Goal: Find specific page/section: Find specific page/section

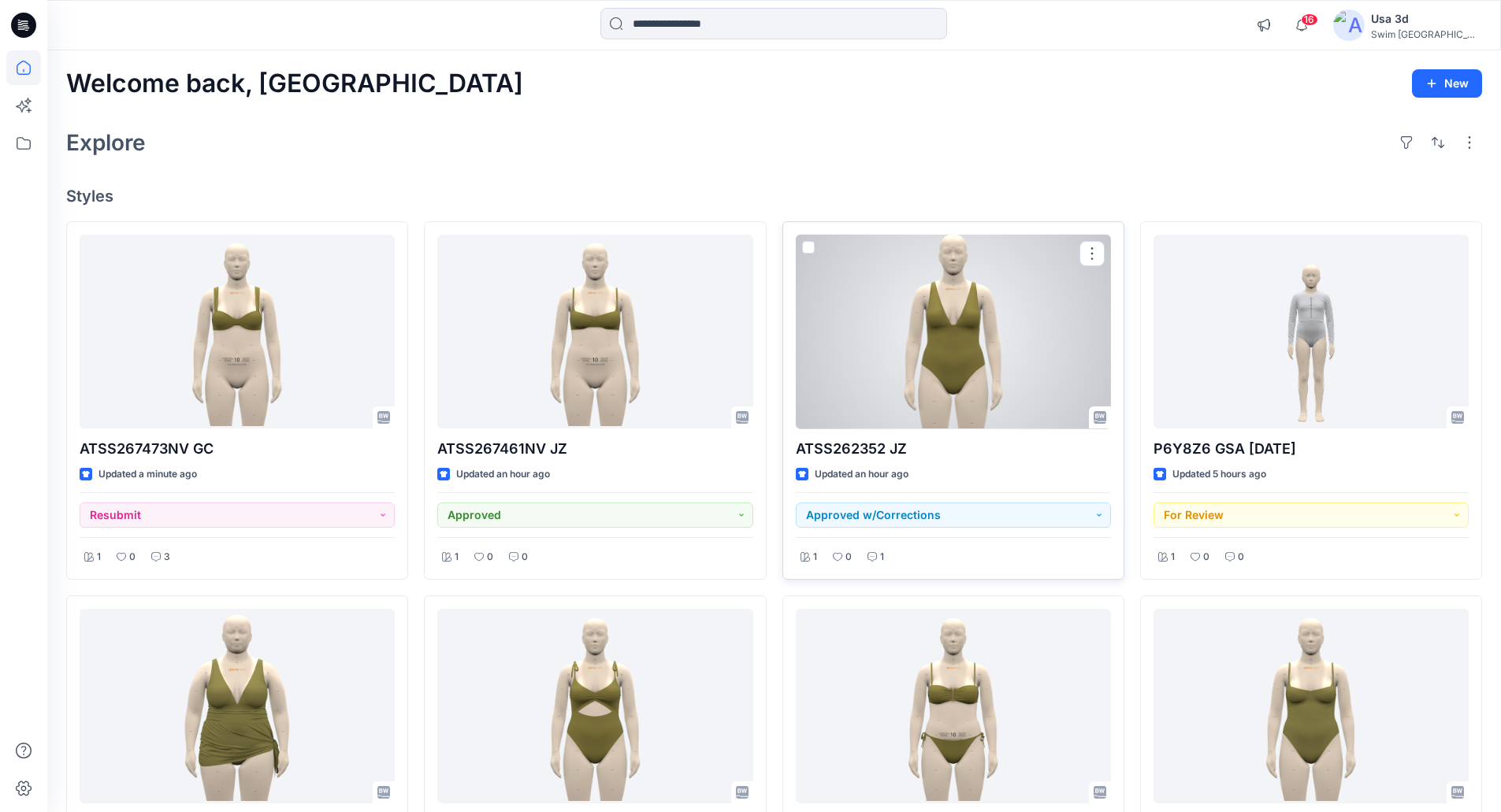
click at [886, 553] on div "1" at bounding box center [876, 558] width 26 height 20
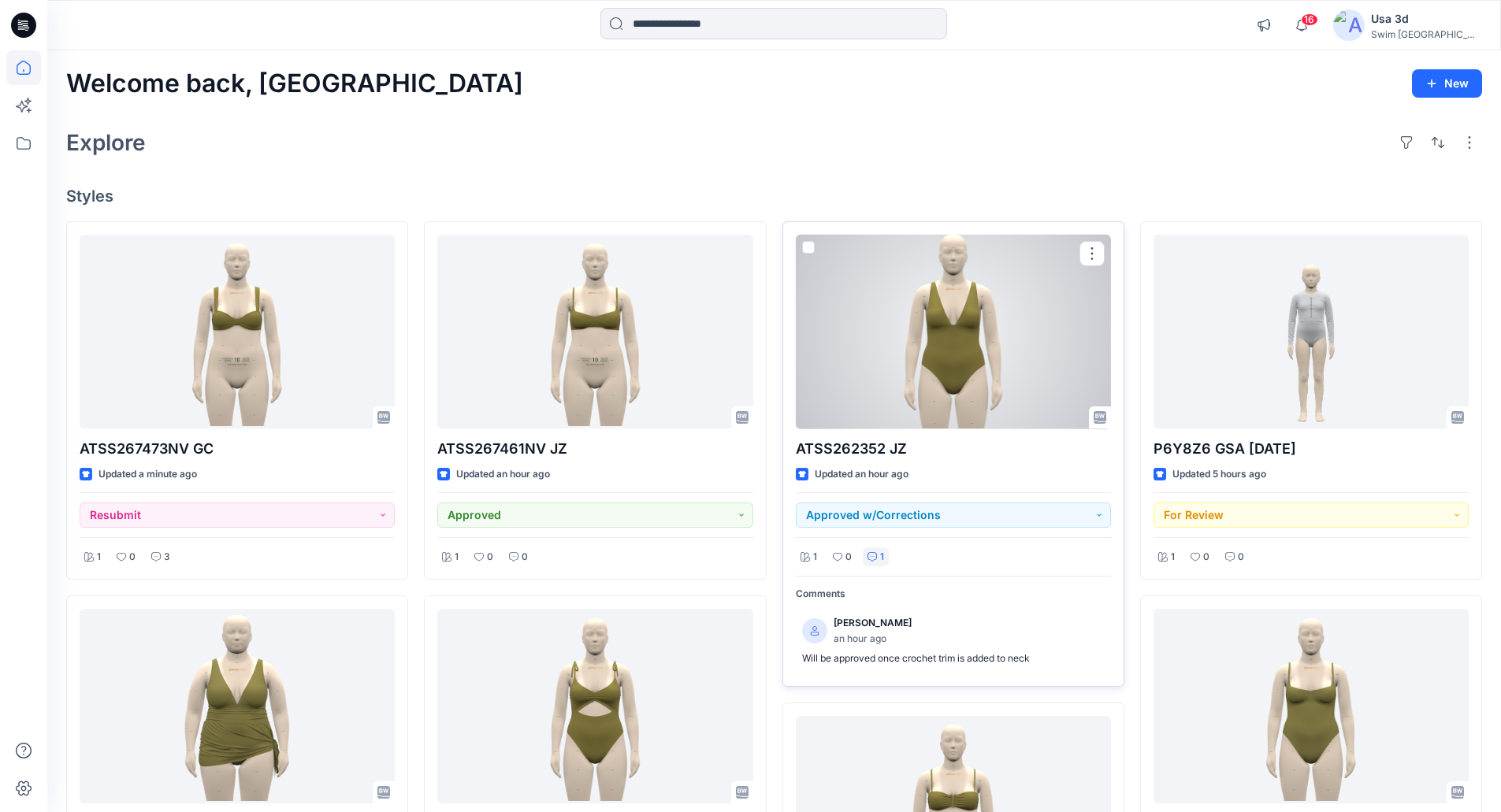
click at [924, 393] on div at bounding box center [953, 332] width 316 height 194
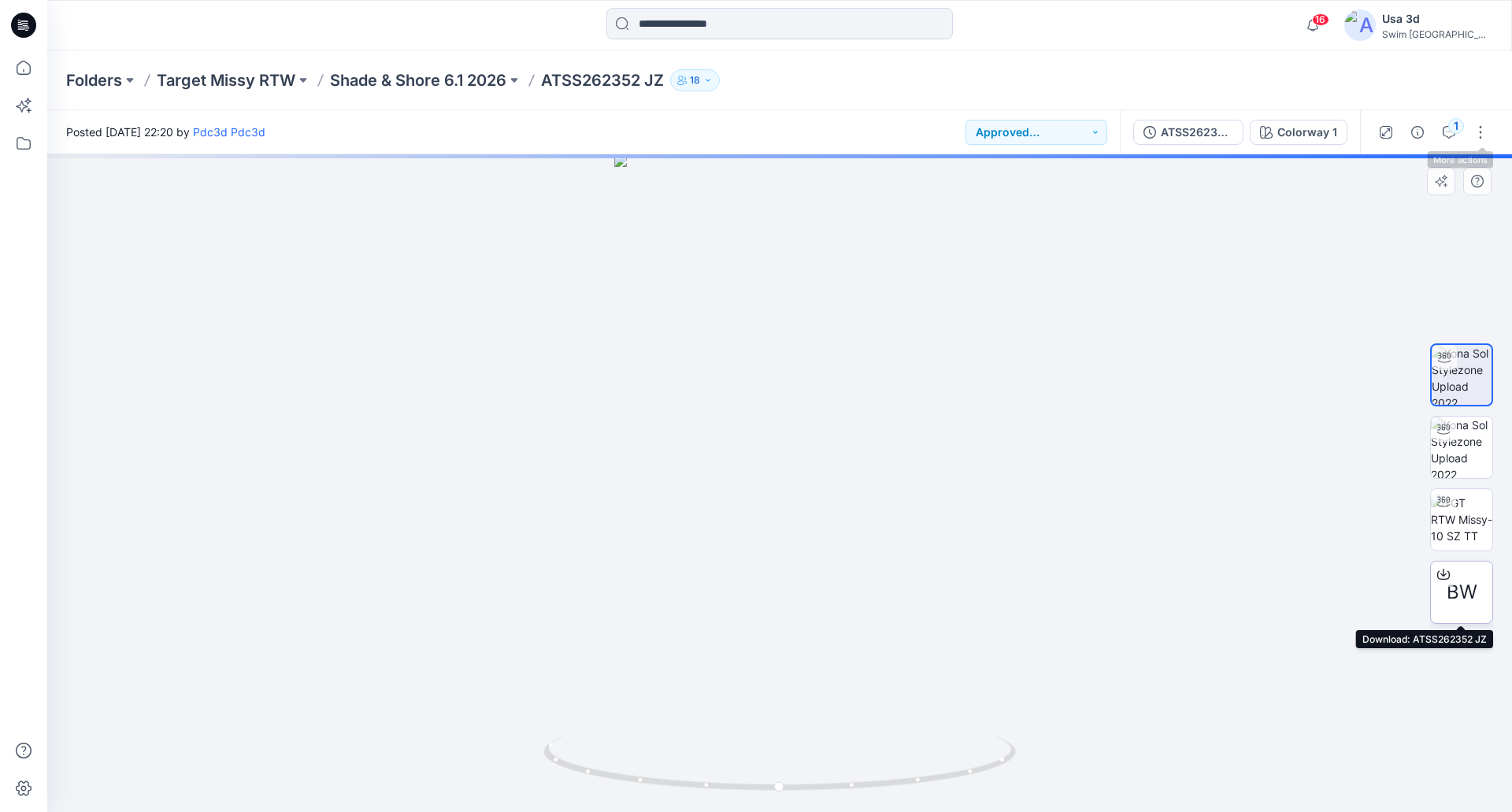
click at [1459, 600] on span "BW" at bounding box center [1462, 592] width 30 height 28
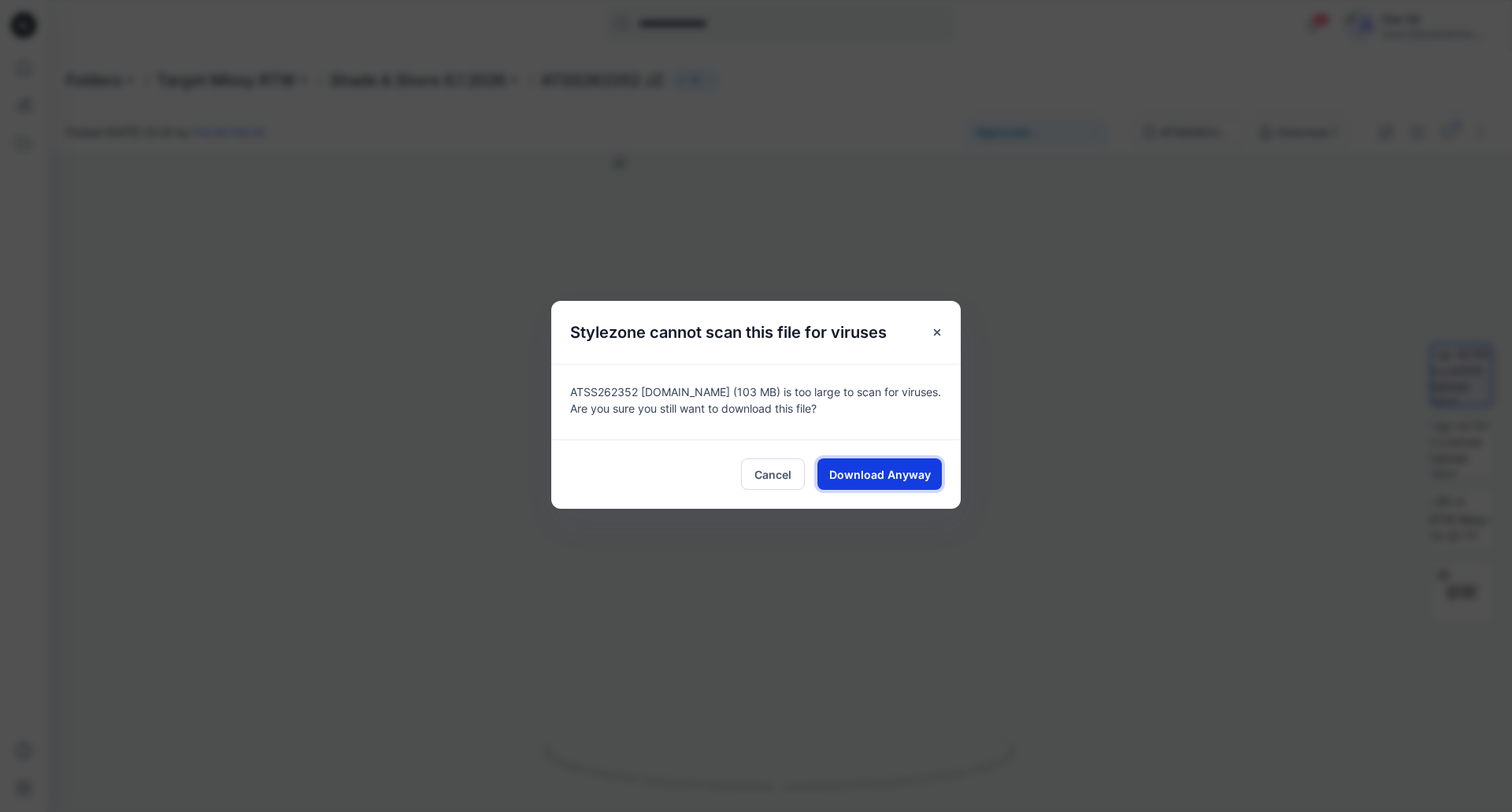
click at [858, 481] on span "Download Anyway" at bounding box center [880, 474] width 101 height 16
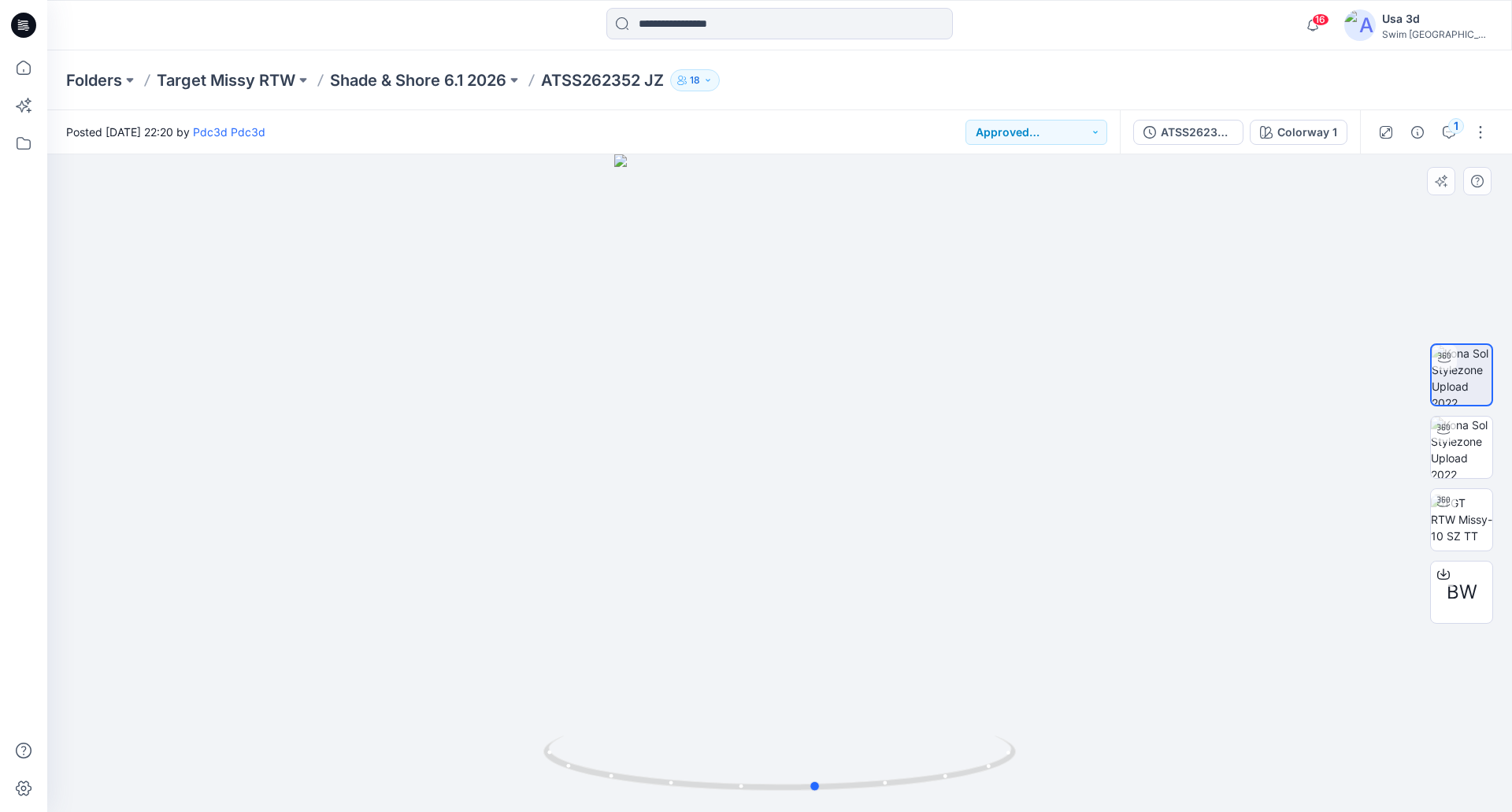
drag, startPoint x: 773, startPoint y: 388, endPoint x: 1139, endPoint y: 176, distance: 423.0
click at [864, 387] on div at bounding box center [779, 483] width 1465 height 658
click at [1328, 19] on icon "button" at bounding box center [1313, 25] width 30 height 31
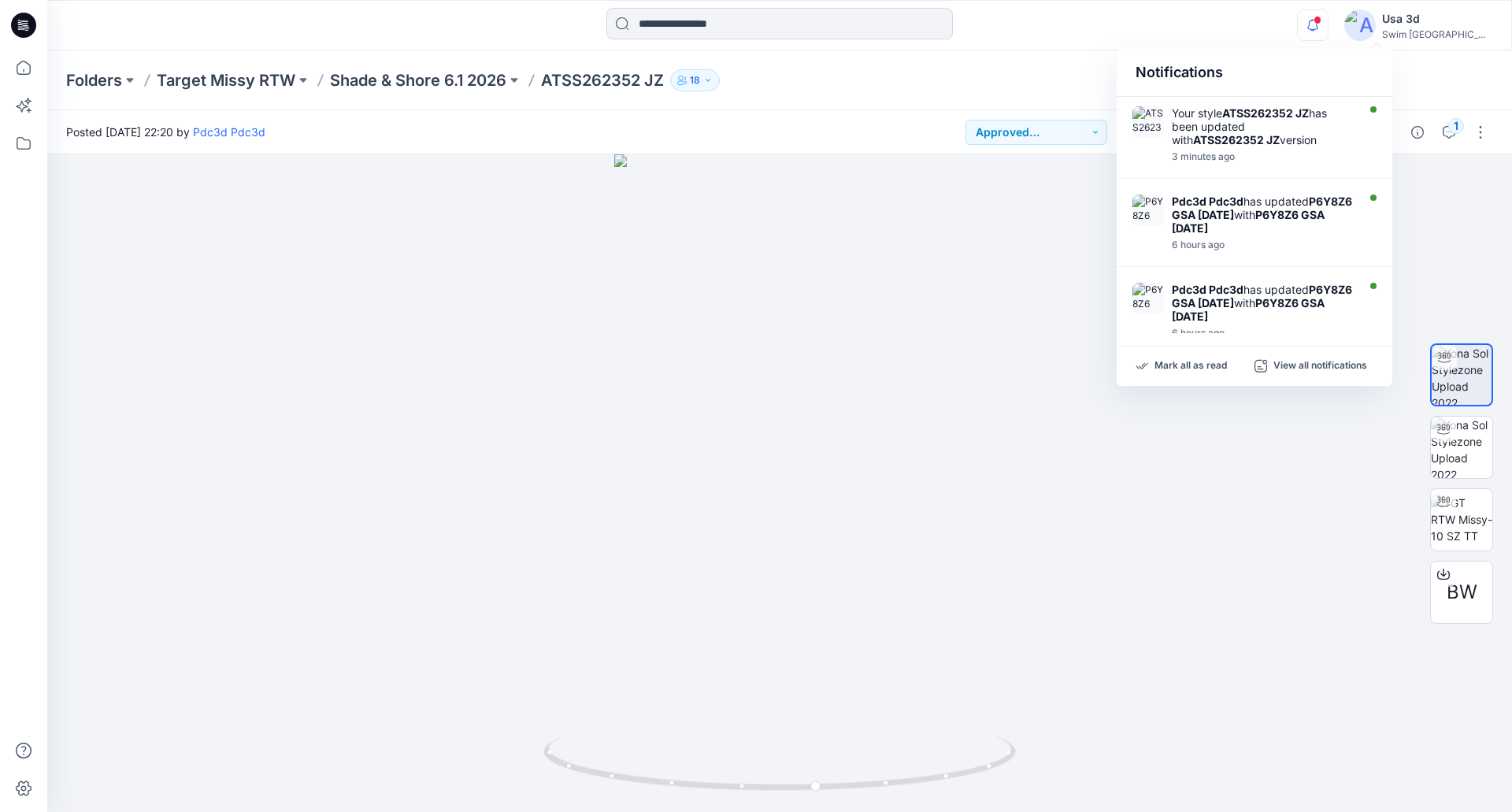
click at [1328, 19] on icon "button" at bounding box center [1313, 25] width 30 height 31
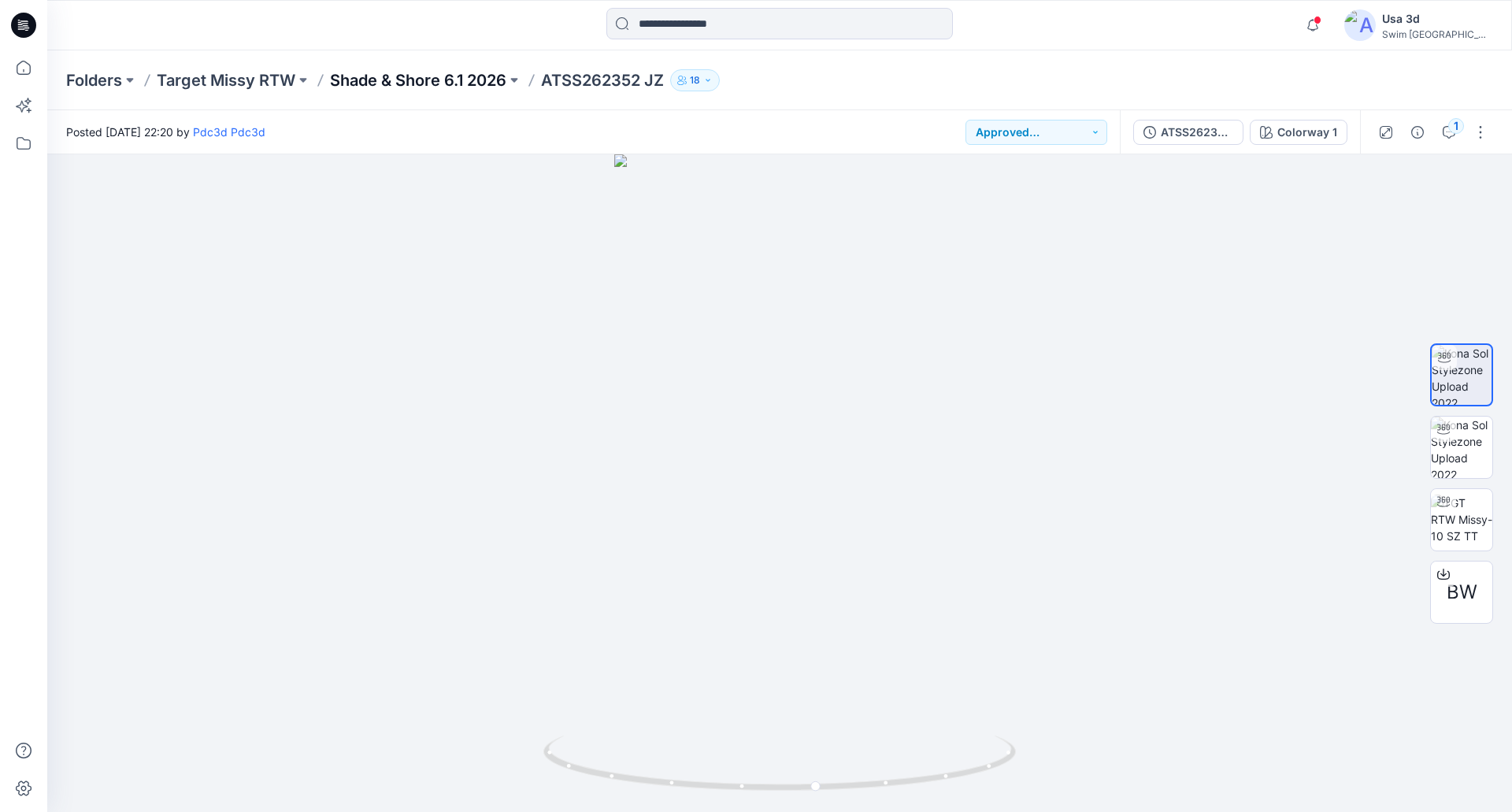
click at [417, 89] on p "Shade & Shore 6.1 2026" at bounding box center [418, 80] width 176 height 22
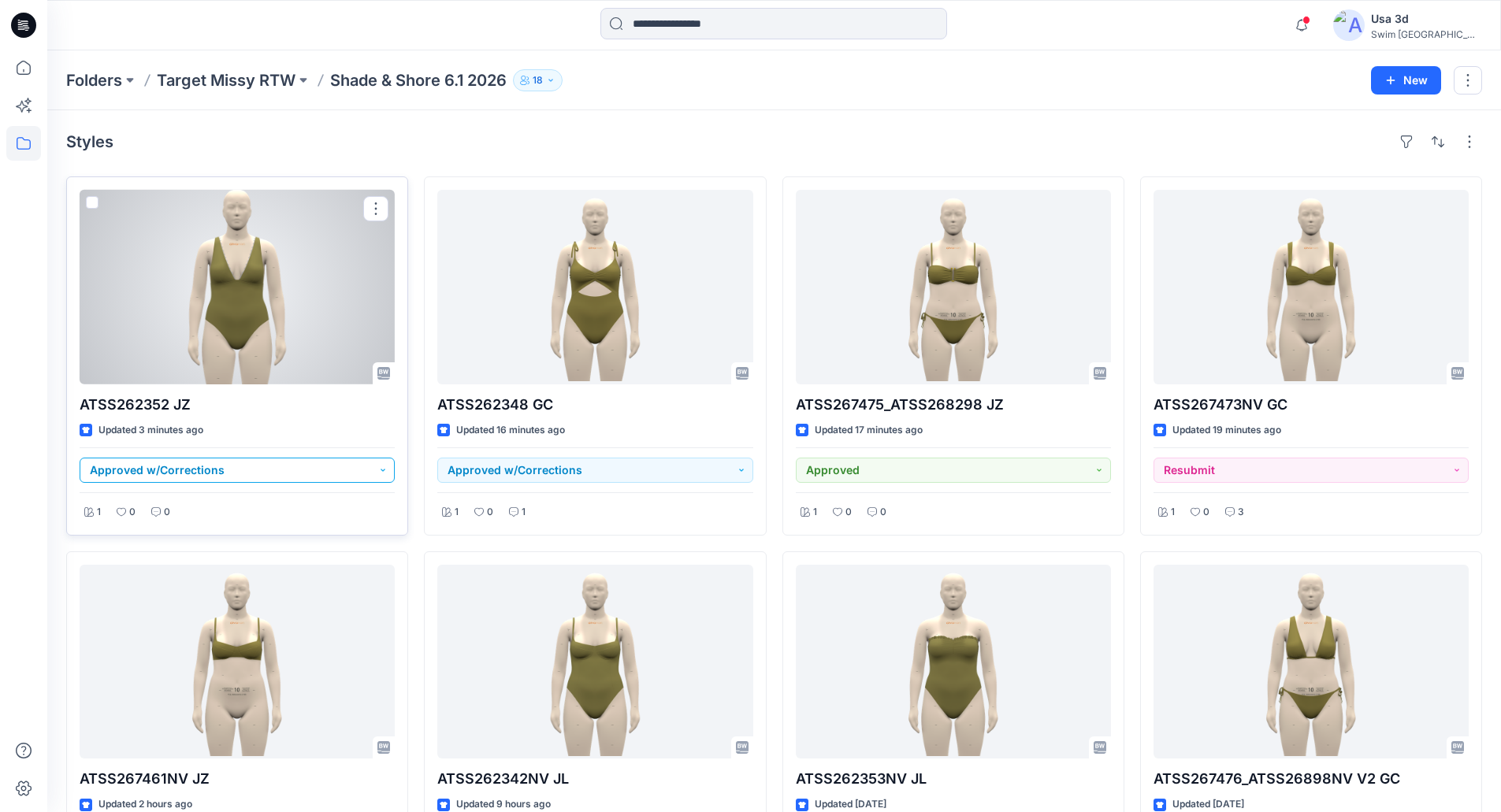
click at [280, 477] on button "Approved w/Corrections" at bounding box center [237, 470] width 316 height 26
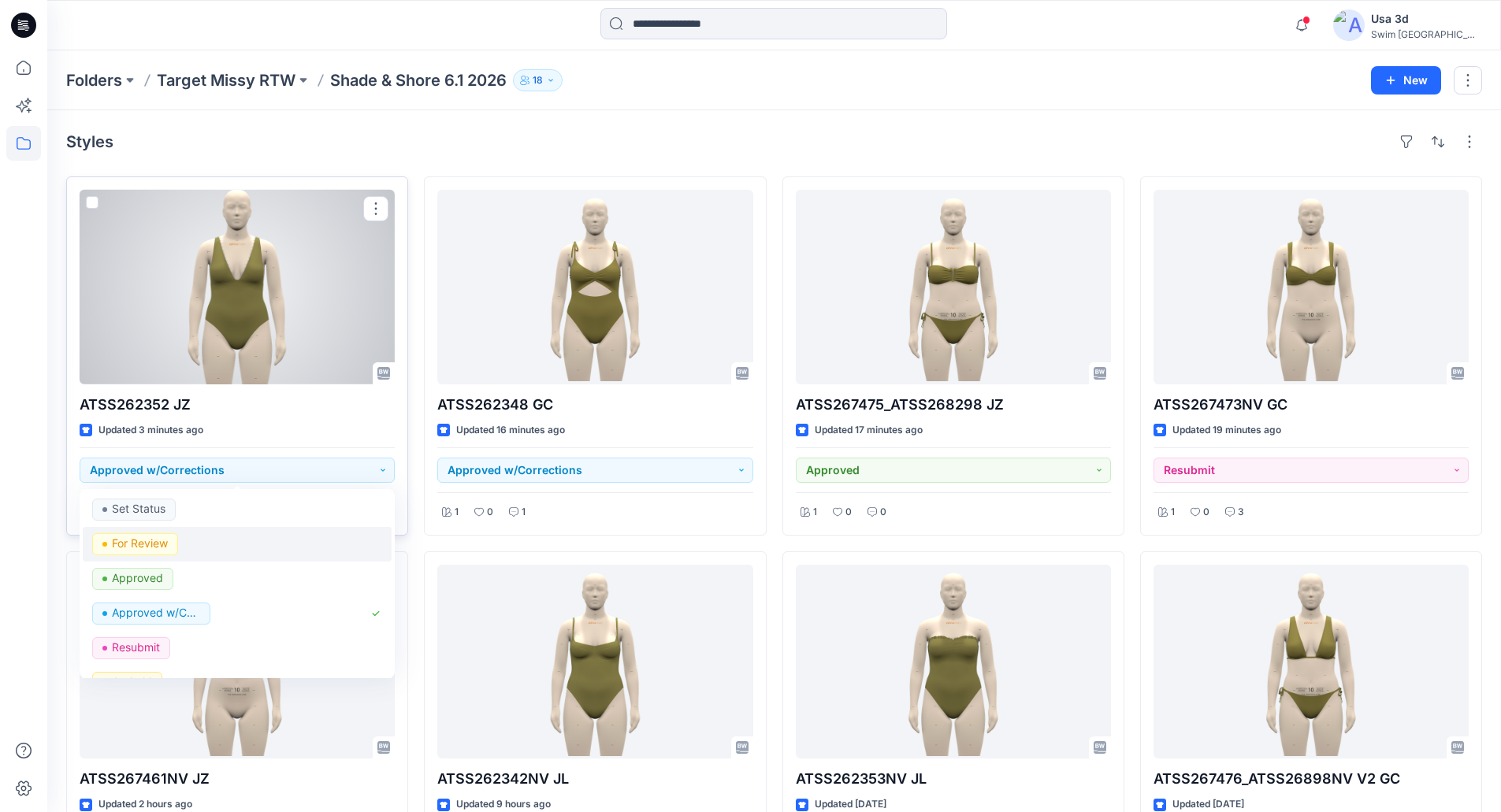
click at [190, 539] on div "For Review" at bounding box center [237, 544] width 290 height 22
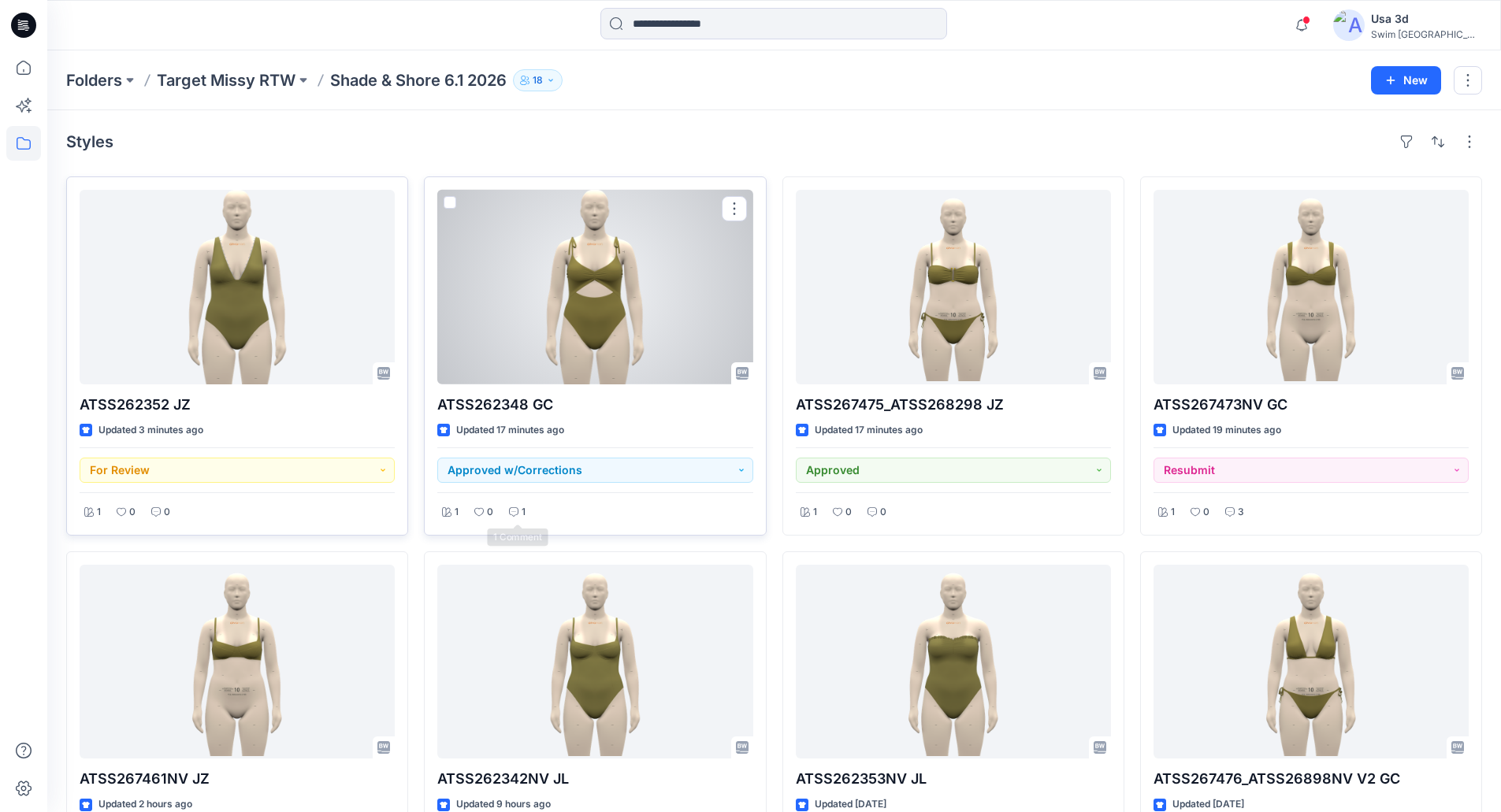
click at [522, 516] on p "1" at bounding box center [523, 512] width 4 height 16
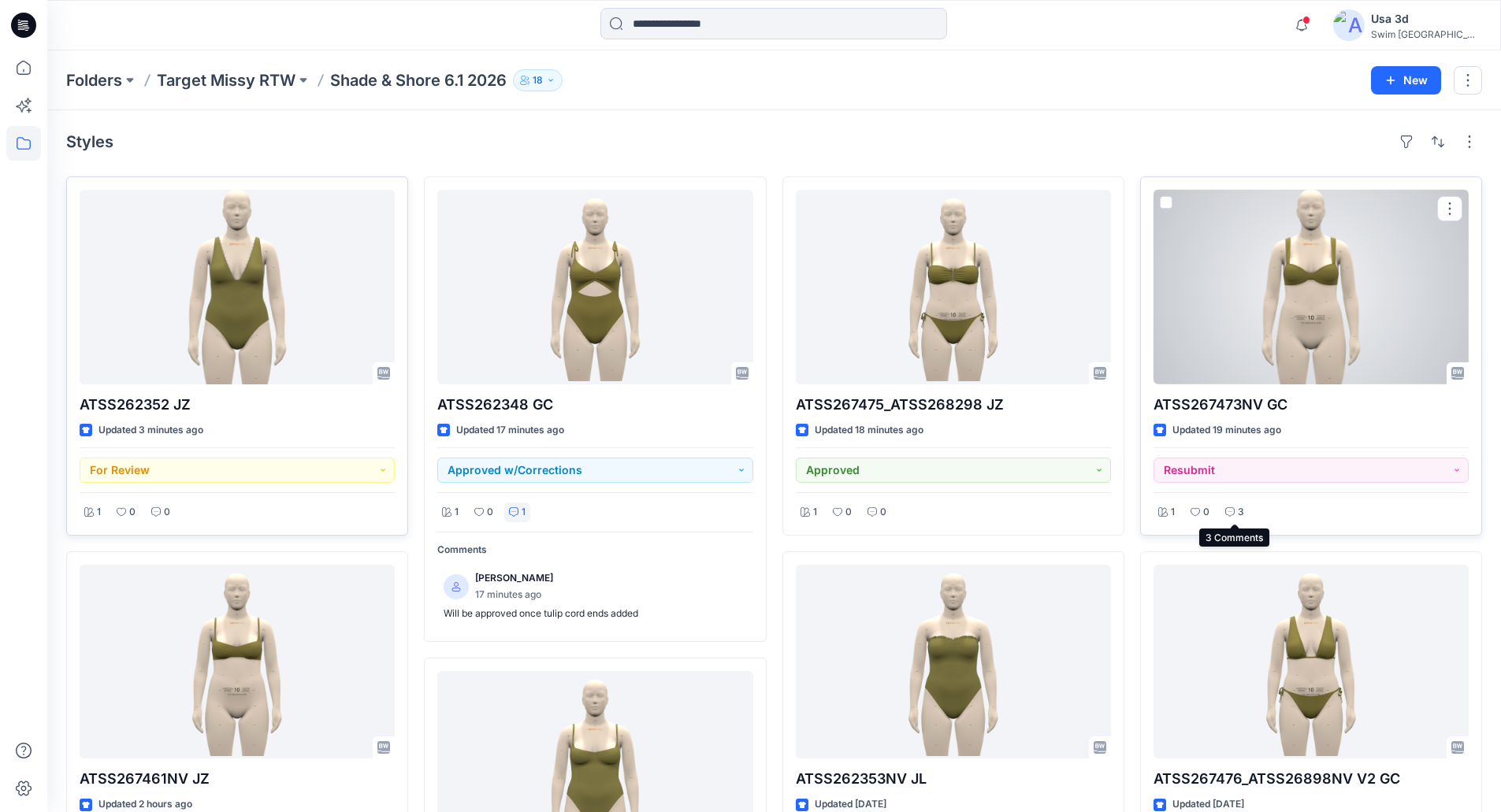
click at [1236, 516] on div "3" at bounding box center [1234, 512] width 28 height 20
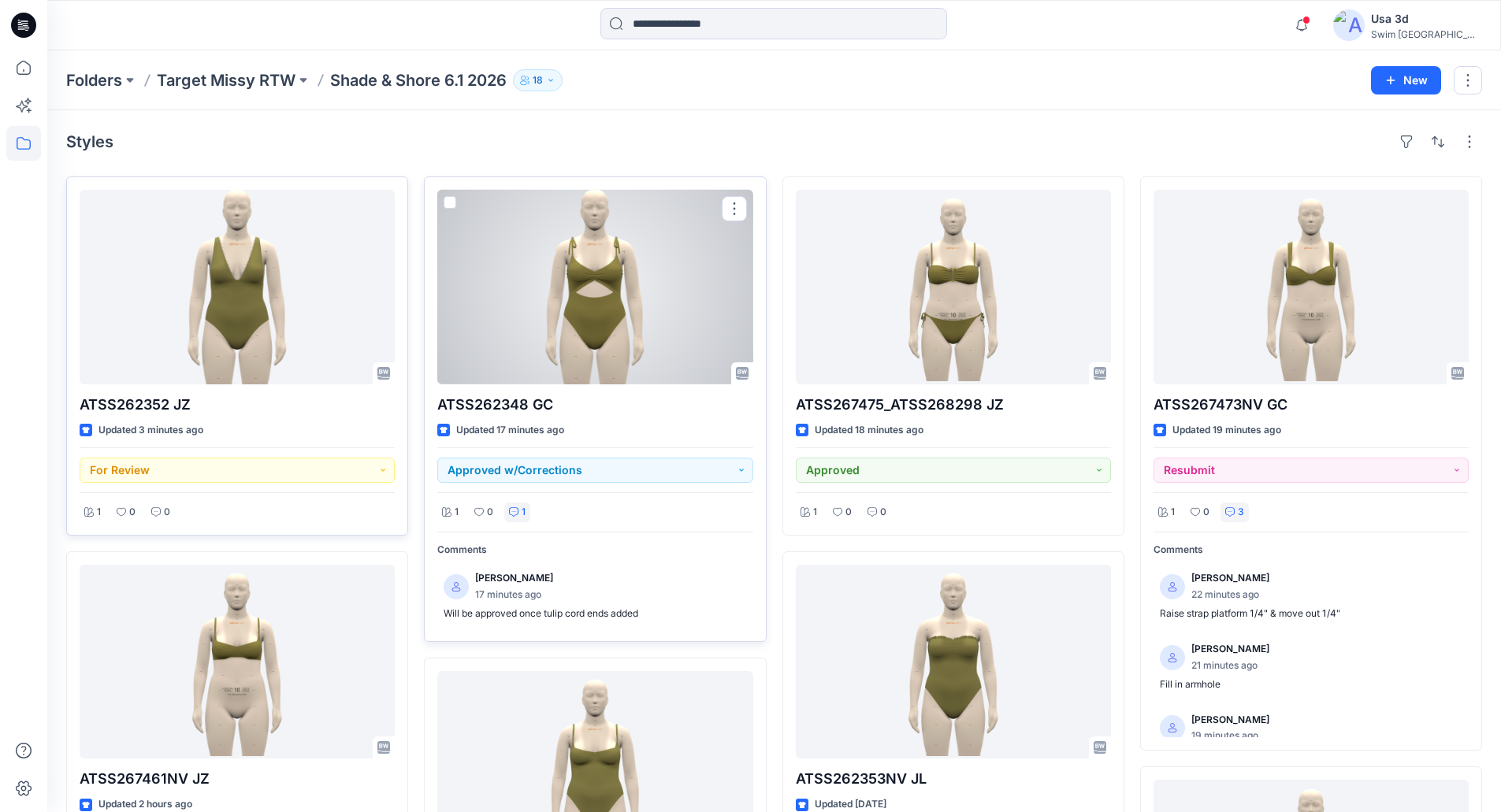
click at [611, 301] on div at bounding box center [595, 287] width 316 height 194
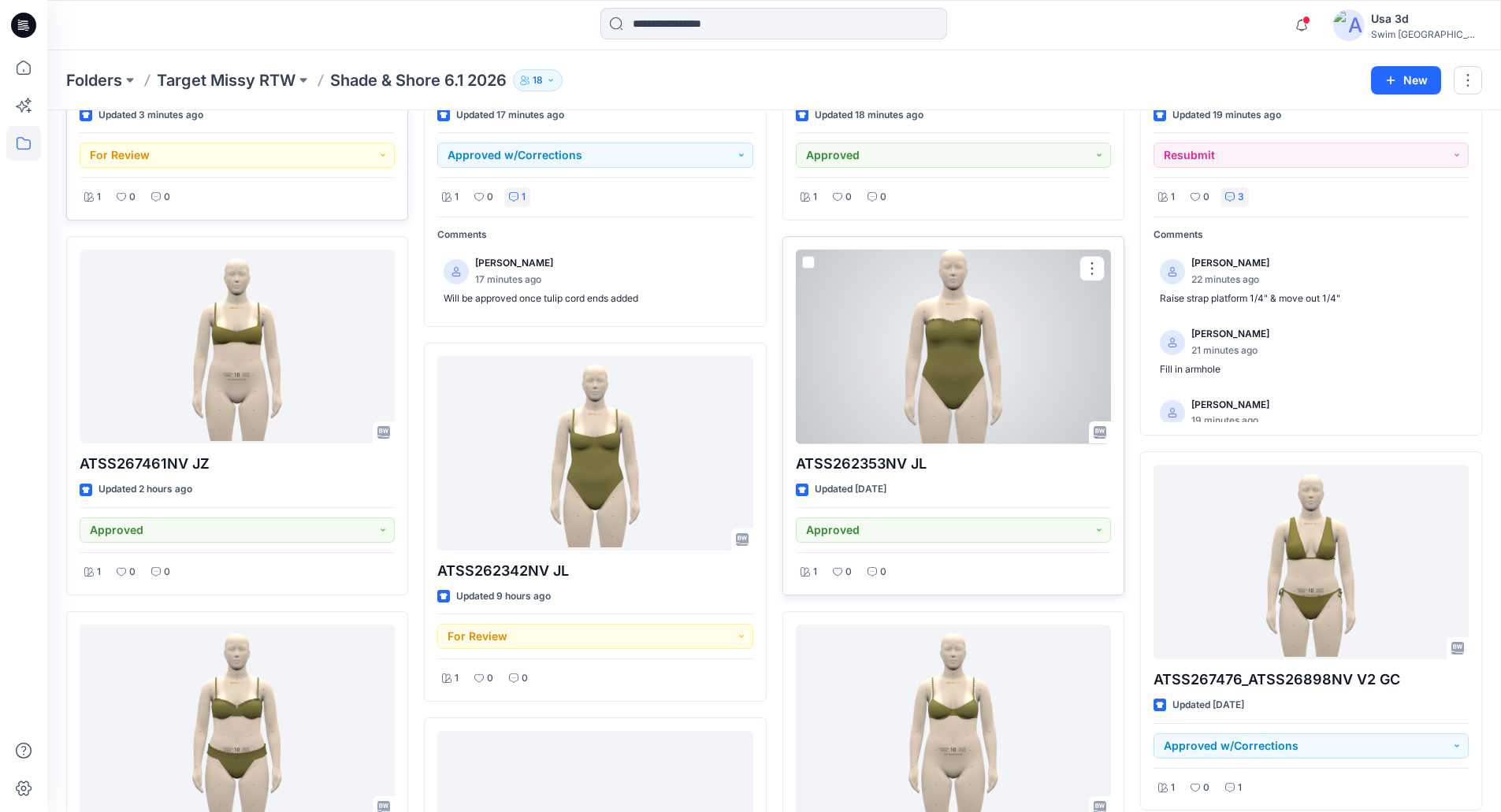
scroll to position [551, 0]
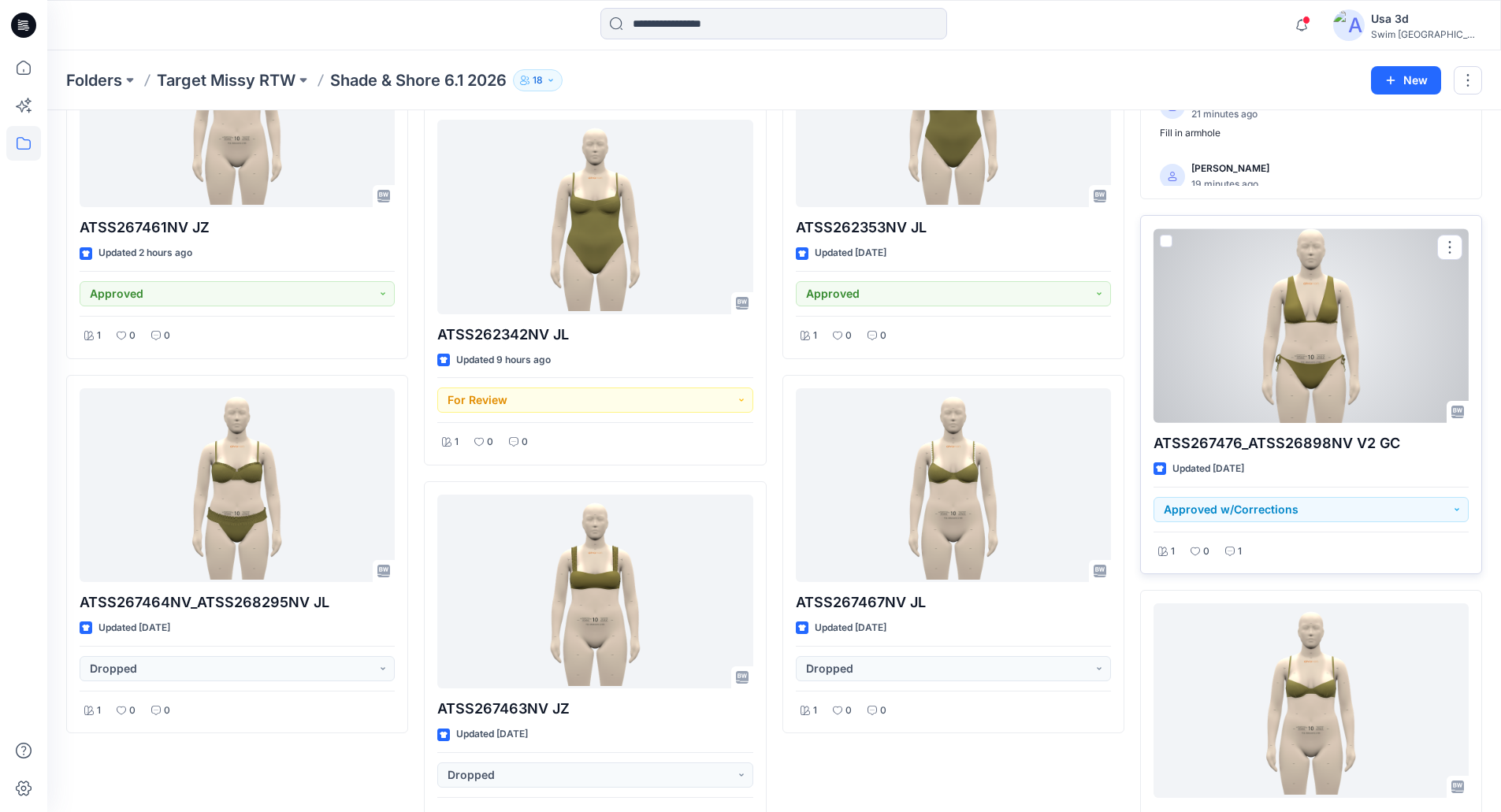
click at [1244, 547] on div "1" at bounding box center [1233, 552] width 26 height 20
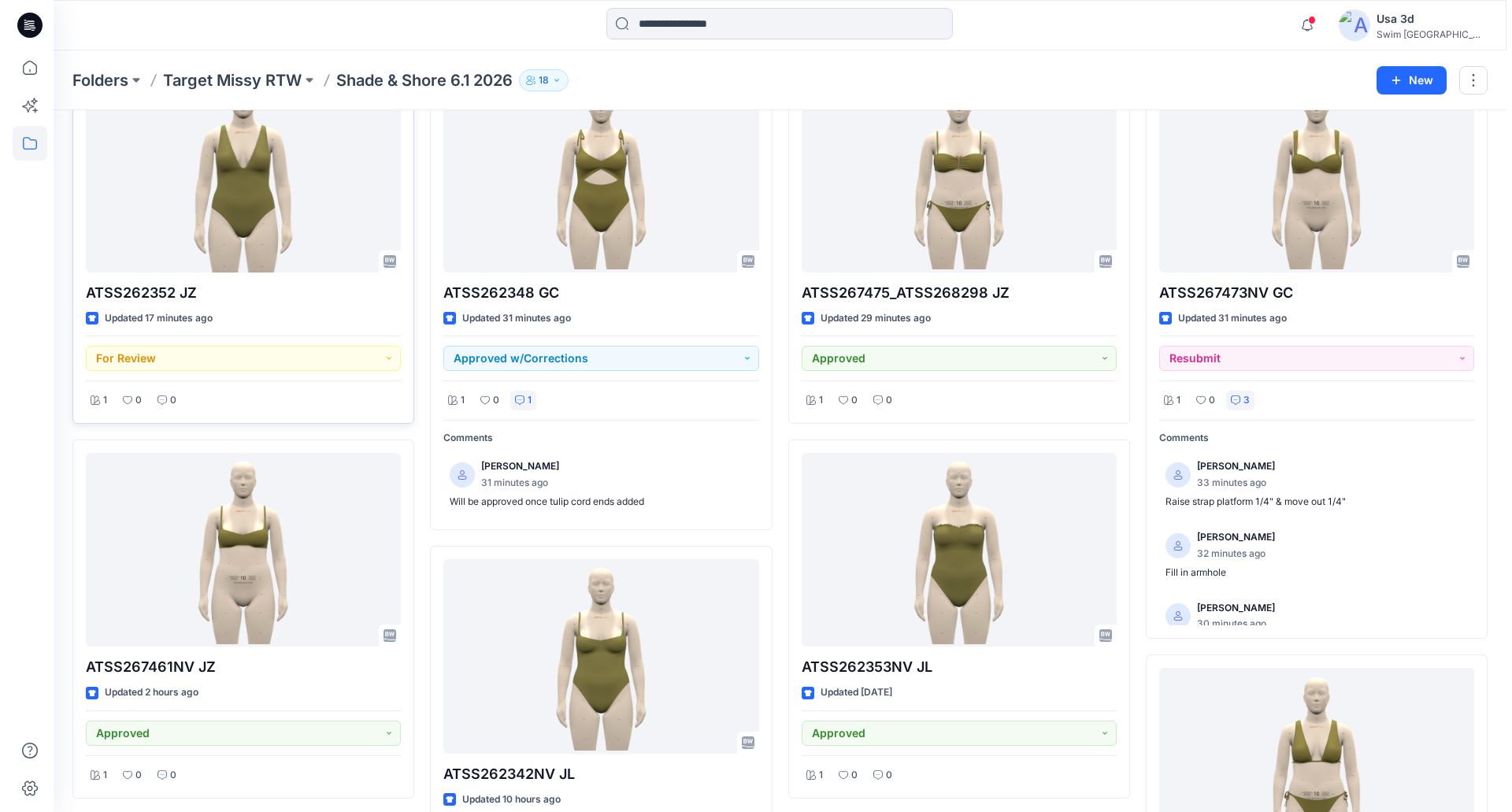
scroll to position [0, 0]
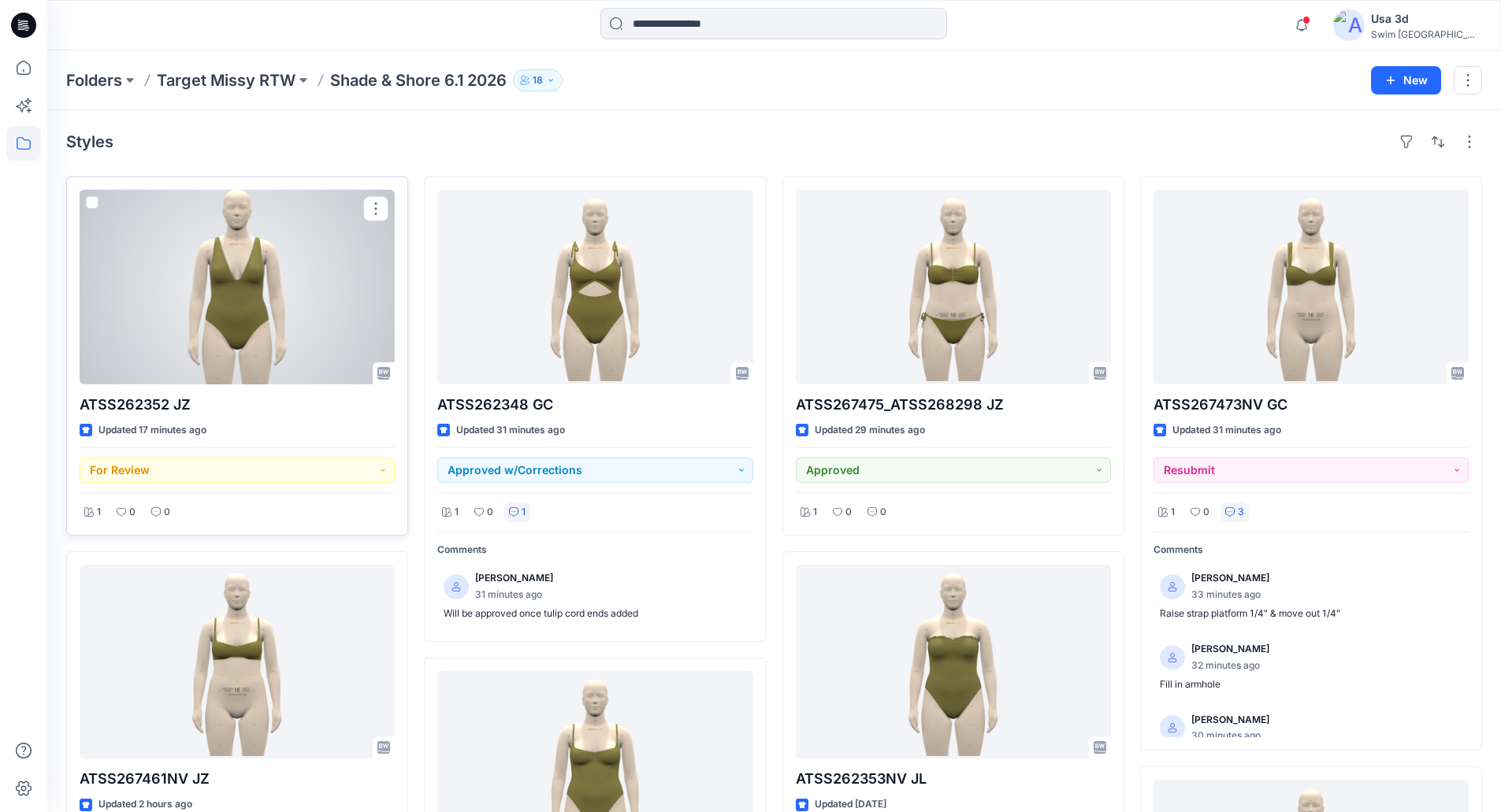
click at [294, 324] on div at bounding box center [237, 287] width 316 height 194
